Goal: Navigation & Orientation: Find specific page/section

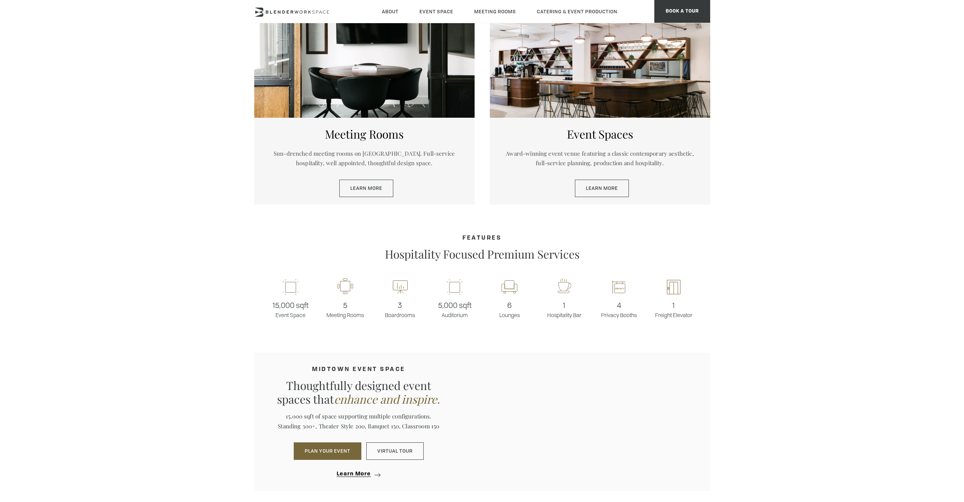
scroll to position [215, 0]
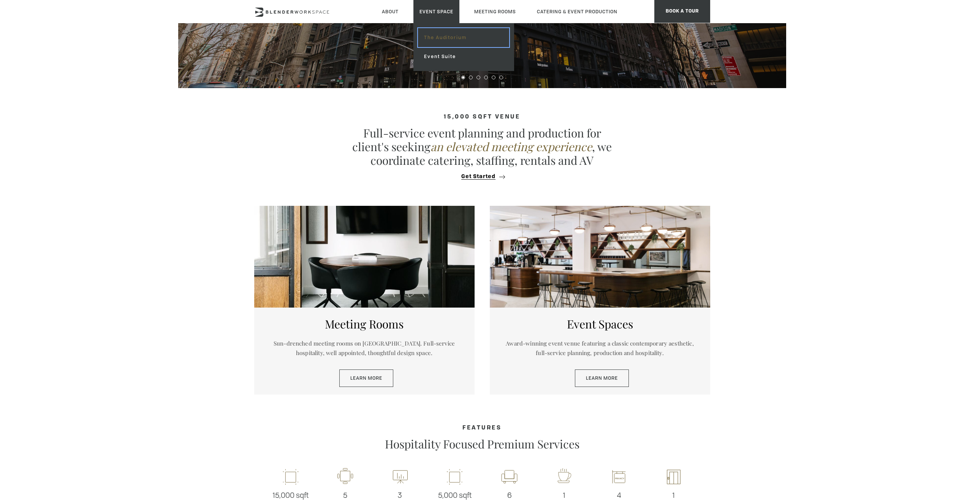
click at [435, 37] on link "The Auditorium" at bounding box center [463, 37] width 91 height 19
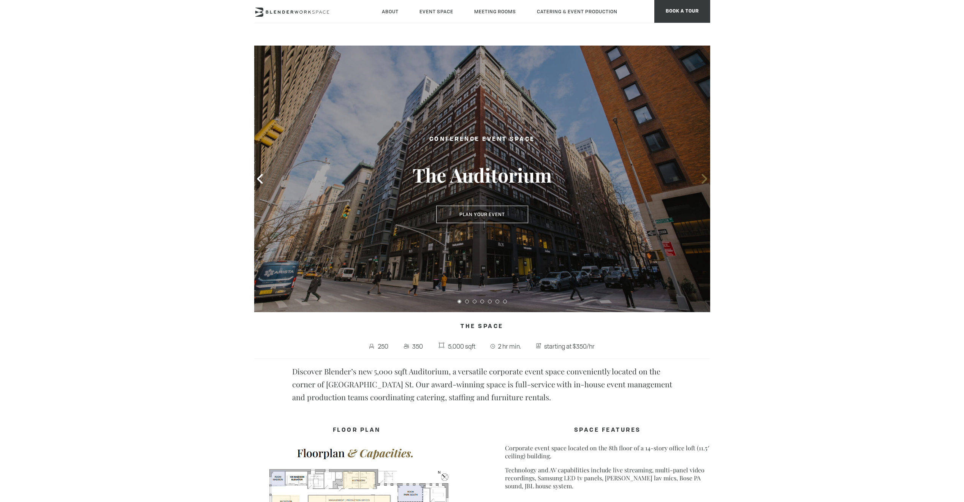
click at [706, 181] on icon at bounding box center [705, 179] width 10 height 10
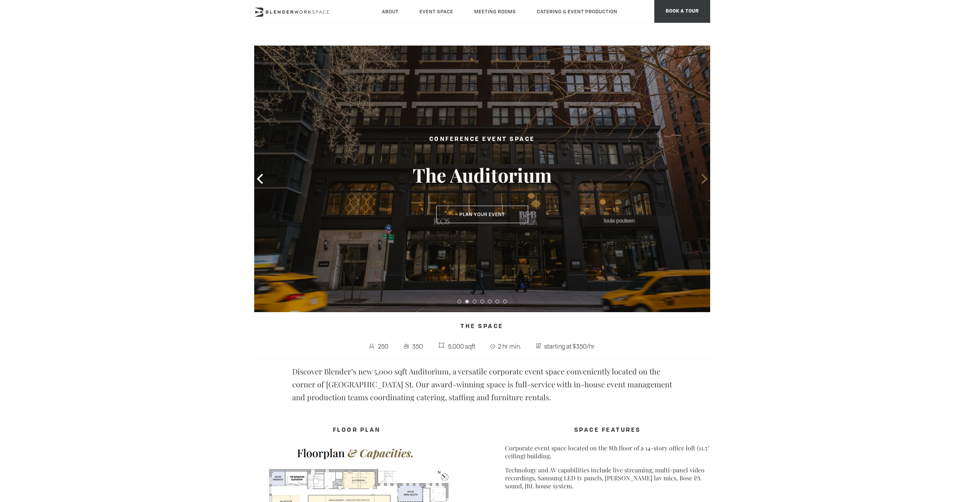
click at [706, 181] on icon at bounding box center [705, 179] width 10 height 10
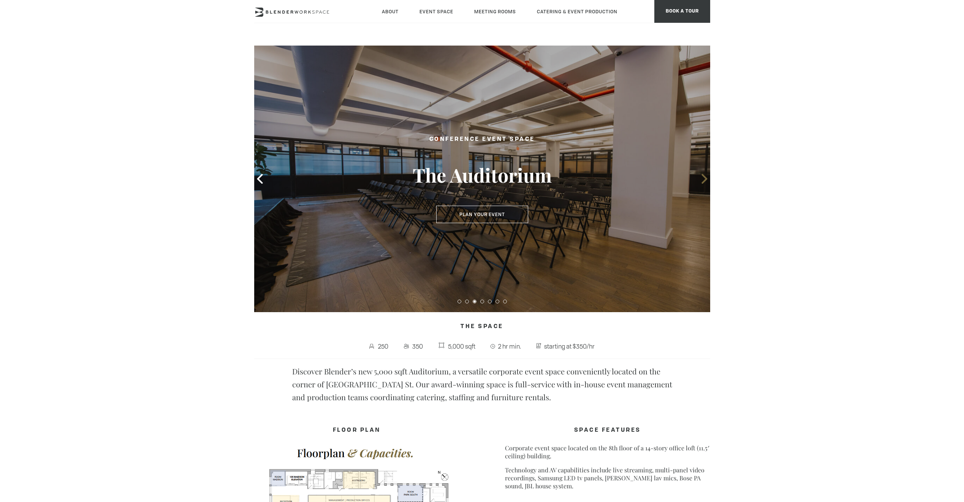
click at [706, 181] on icon at bounding box center [705, 179] width 10 height 10
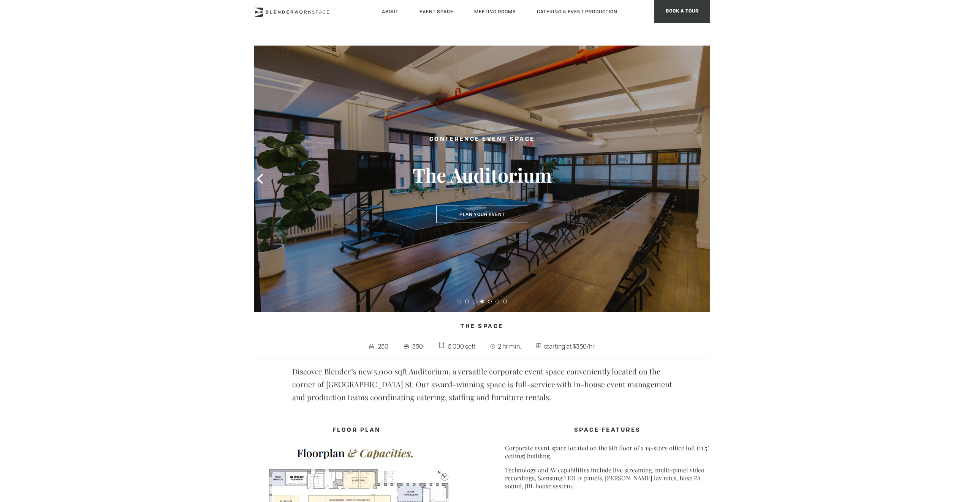
click at [706, 181] on icon at bounding box center [705, 179] width 10 height 10
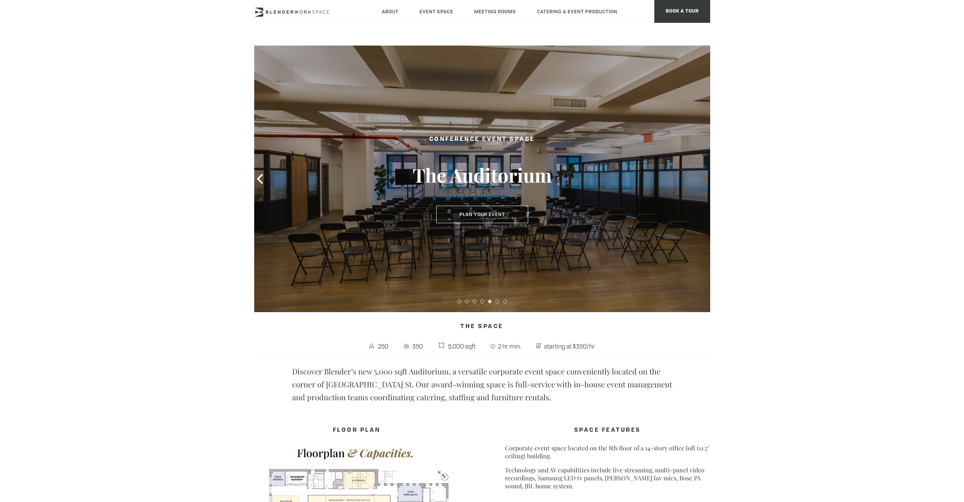
click at [706, 181] on icon at bounding box center [705, 179] width 10 height 10
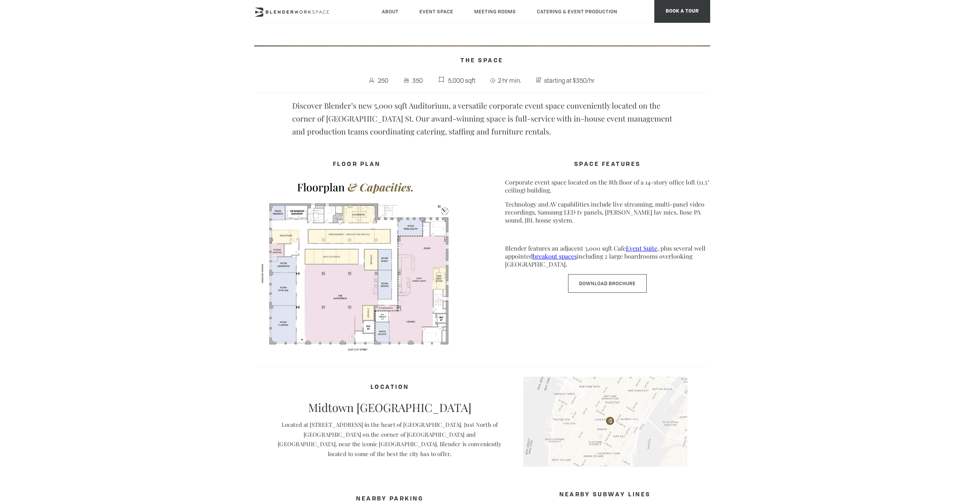
scroll to position [114, 0]
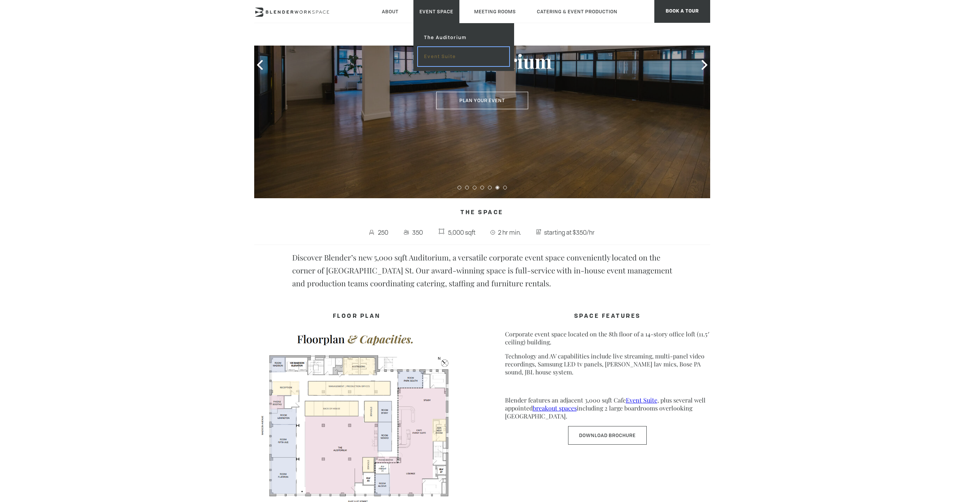
click at [437, 57] on link "Event Suite" at bounding box center [463, 56] width 91 height 19
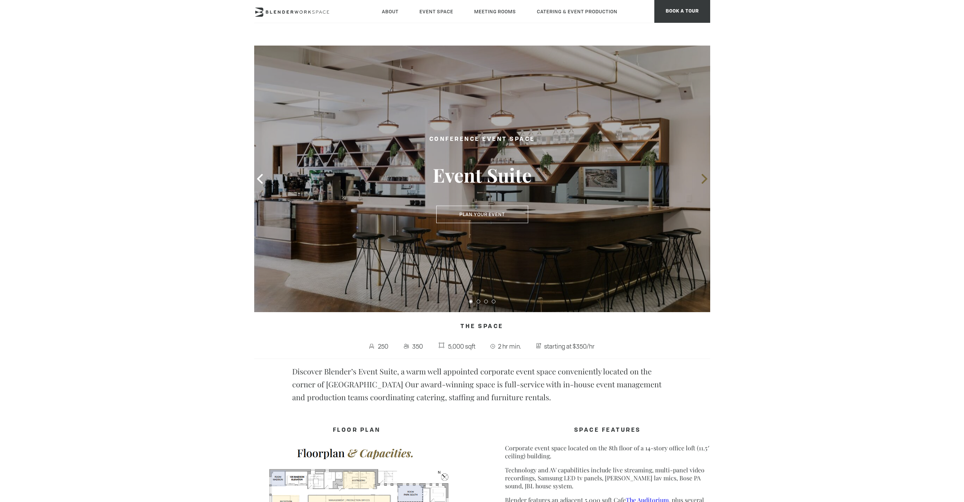
click at [706, 173] on span at bounding box center [704, 178] width 11 height 11
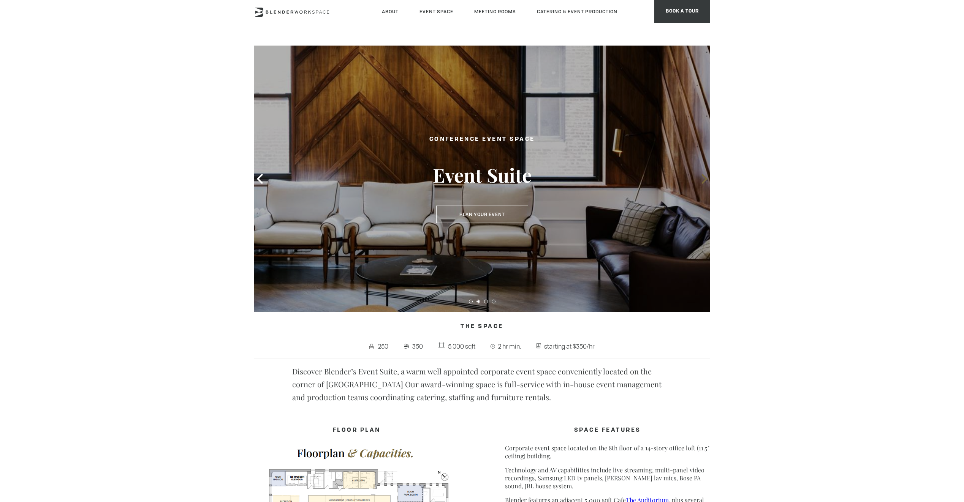
click at [707, 176] on icon at bounding box center [705, 179] width 10 height 10
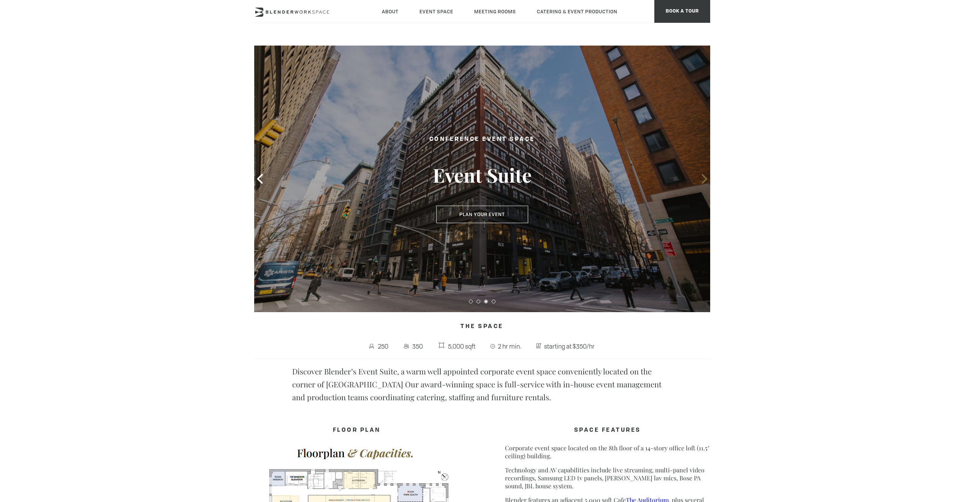
click at [707, 176] on icon at bounding box center [705, 179] width 10 height 10
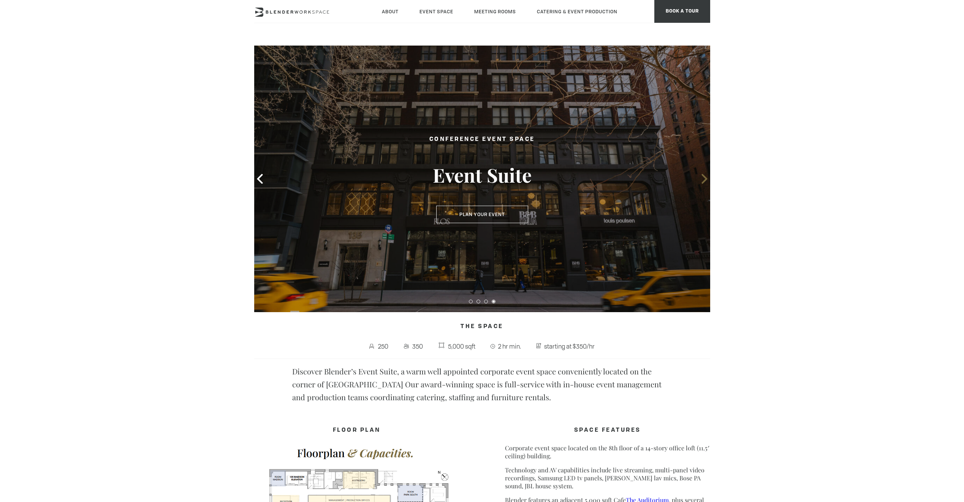
click at [707, 176] on icon at bounding box center [705, 179] width 10 height 10
